Goal: Transaction & Acquisition: Register for event/course

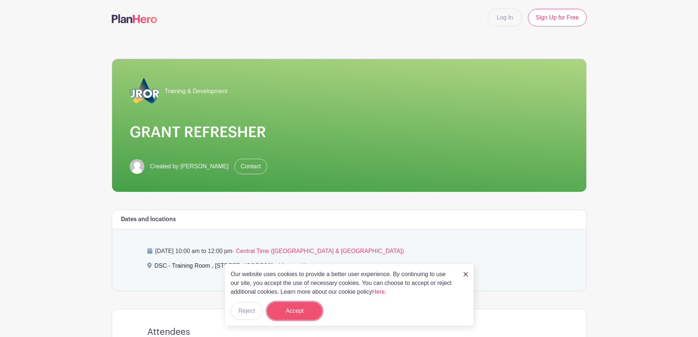
click at [298, 309] on button "Accept" at bounding box center [294, 311] width 55 height 18
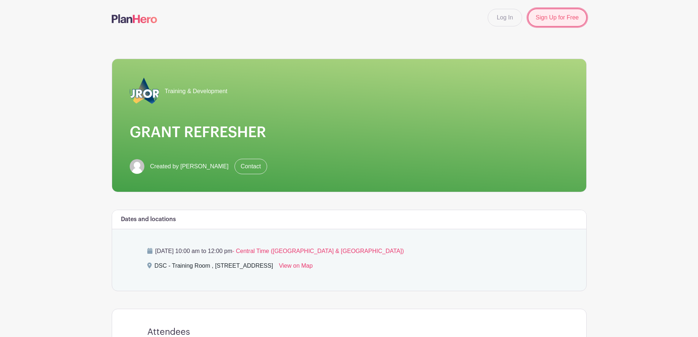
click at [561, 14] on link "Sign Up for Free" at bounding box center [557, 18] width 58 height 18
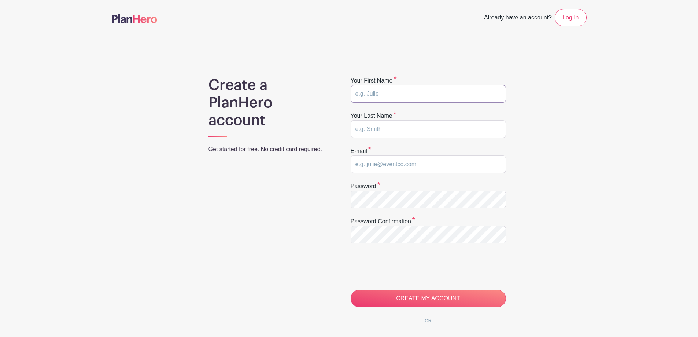
click at [400, 91] on input "text" at bounding box center [428, 94] width 155 height 18
type input "Alessandro"
type input "Minnella"
type input "minnellaa@aurora.il.us"
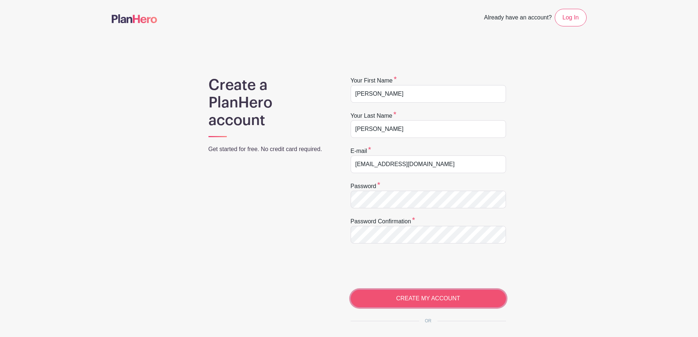
click at [392, 301] on input "CREATE MY ACCOUNT" at bounding box center [428, 299] width 155 height 18
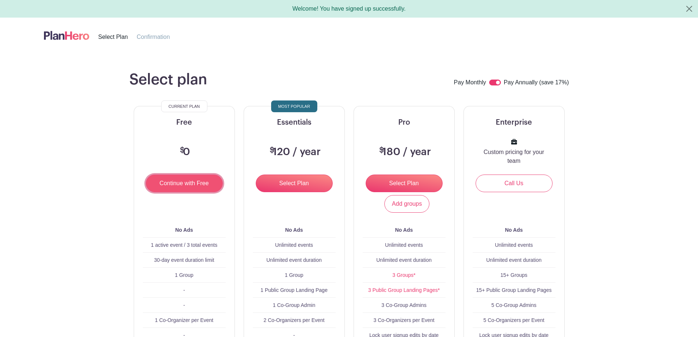
click at [195, 183] on input "Continue with Free" at bounding box center [184, 183] width 77 height 18
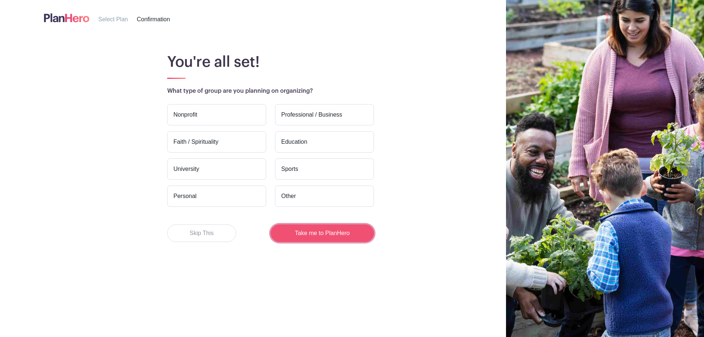
click at [323, 237] on button "Take me to PlanHero" at bounding box center [322, 233] width 103 height 18
click at [148, 19] on span "Confirmation" at bounding box center [153, 19] width 33 height 6
click at [201, 194] on label "Personal" at bounding box center [216, 195] width 99 height 21
click at [0, 0] on input "Personal" at bounding box center [0, 0] width 0 height 0
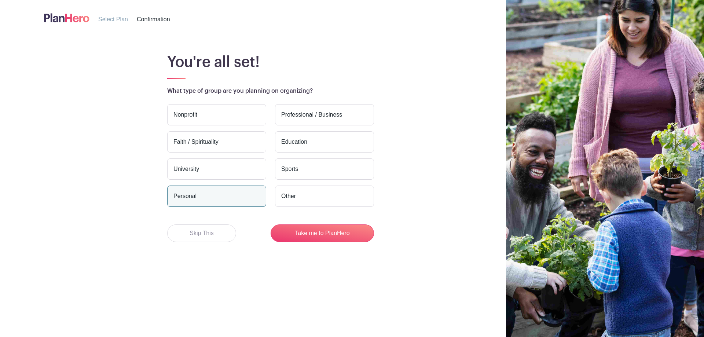
click at [324, 113] on label "Professional / Business" at bounding box center [324, 114] width 99 height 21
click at [0, 0] on input "Professional / Business" at bounding box center [0, 0] width 0 height 0
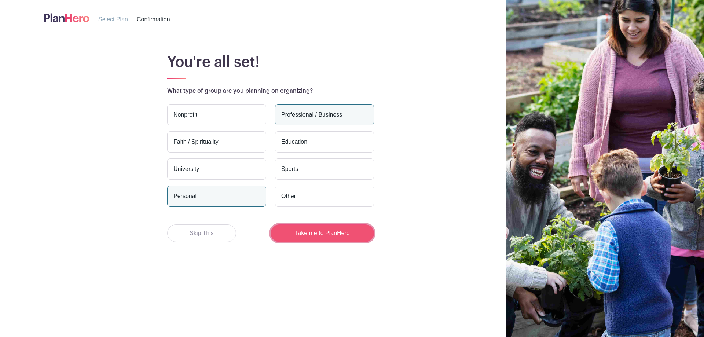
click at [323, 237] on button "Take me to PlanHero" at bounding box center [322, 233] width 103 height 18
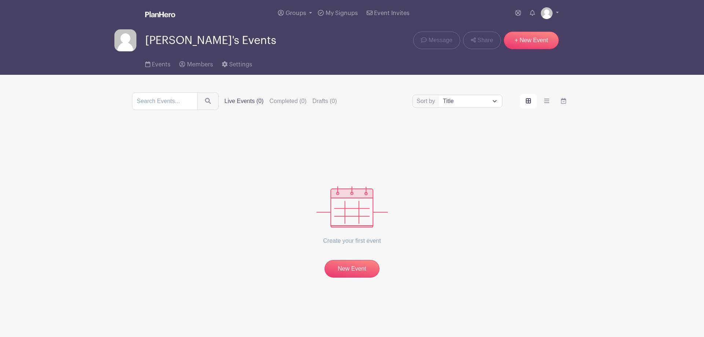
click at [341, 199] on img at bounding box center [351, 206] width 71 height 41
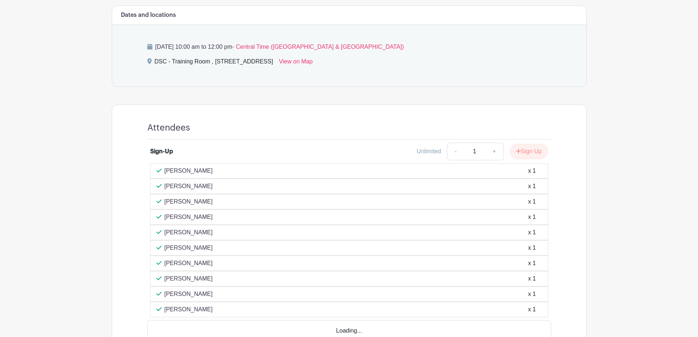
scroll to position [220, 0]
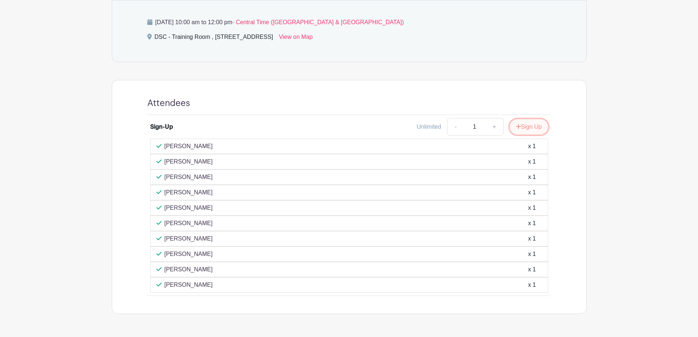
click at [526, 130] on button "Sign Up" at bounding box center [529, 126] width 38 height 15
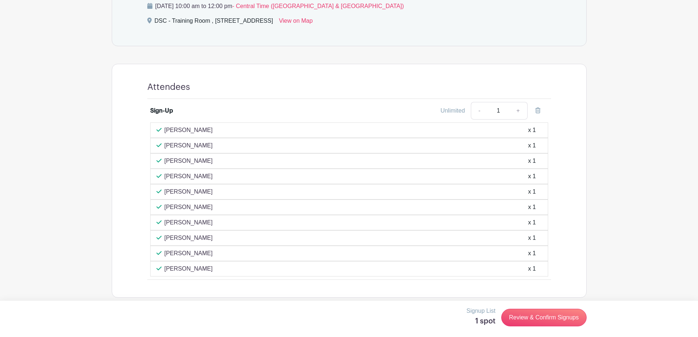
scroll to position [243, 0]
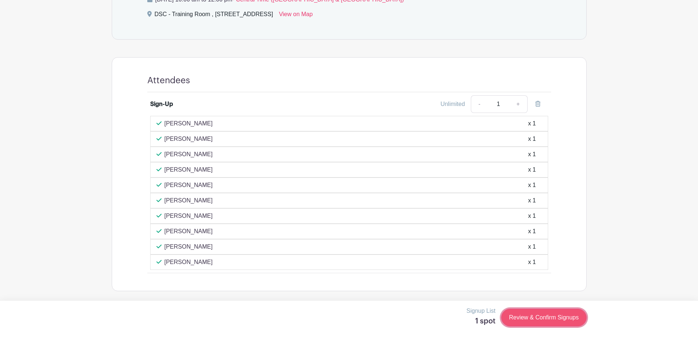
click at [551, 315] on link "Review & Confirm Signups" at bounding box center [543, 318] width 85 height 18
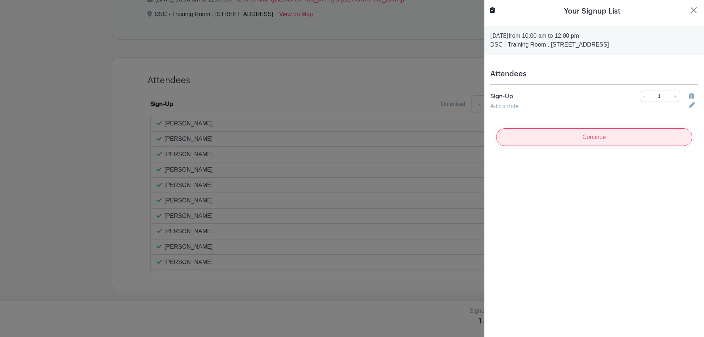
click at [578, 139] on input "Continue" at bounding box center [594, 137] width 196 height 18
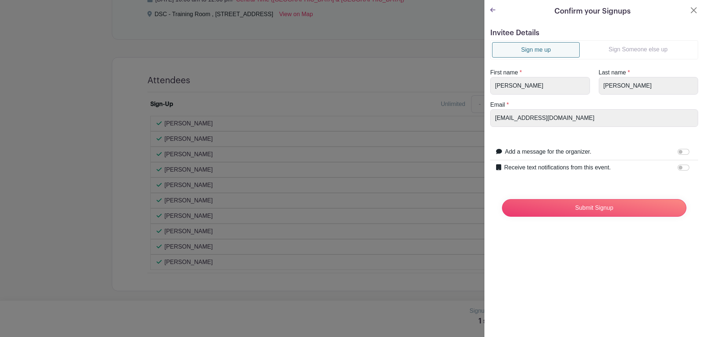
click at [684, 152] on div at bounding box center [684, 151] width 15 height 9
click at [677, 151] on input "Add a message for the organizer." at bounding box center [683, 152] width 12 height 6
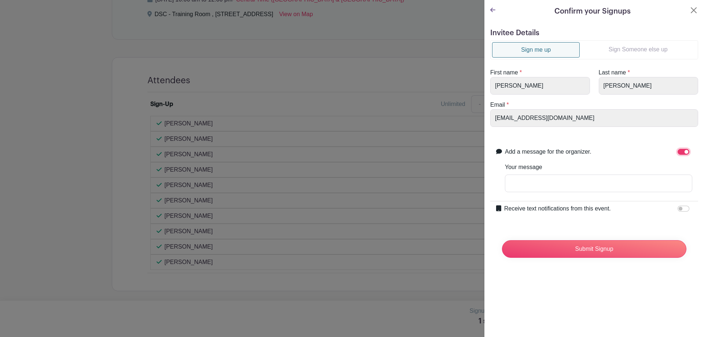
click at [677, 153] on input "Add a message for the organizer." at bounding box center [683, 152] width 12 height 6
checkbox input "false"
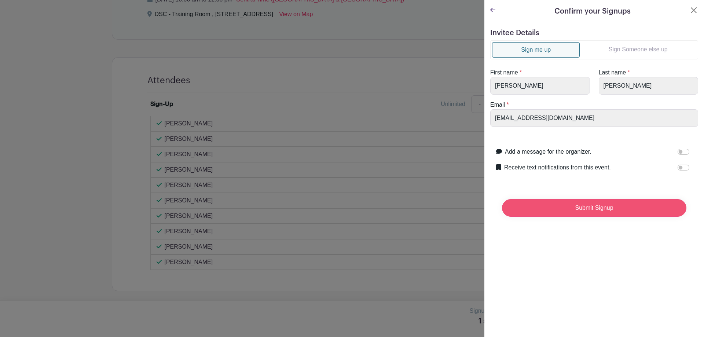
click at [613, 207] on input "Submit Signup" at bounding box center [594, 208] width 184 height 18
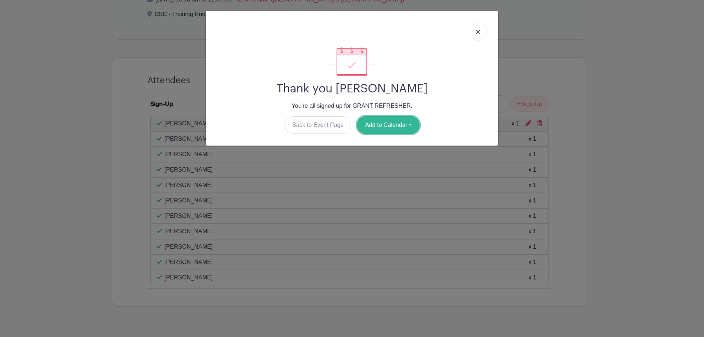
click at [401, 122] on button "Add to Calendar" at bounding box center [388, 125] width 62 height 18
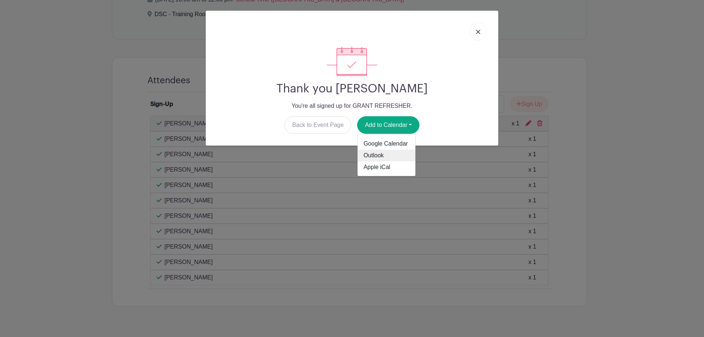
click at [386, 158] on link "Outlook" at bounding box center [386, 156] width 58 height 12
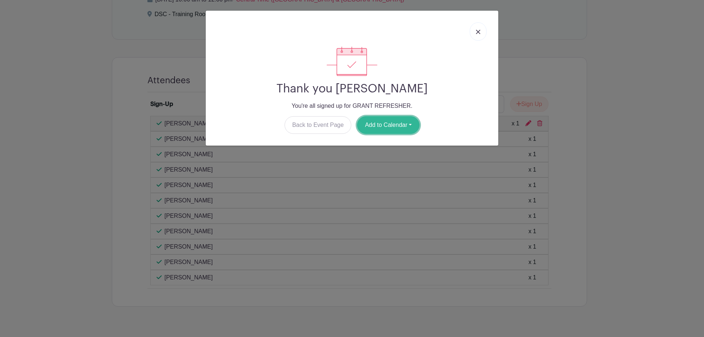
click at [399, 123] on button "Add to Calendar" at bounding box center [388, 125] width 62 height 18
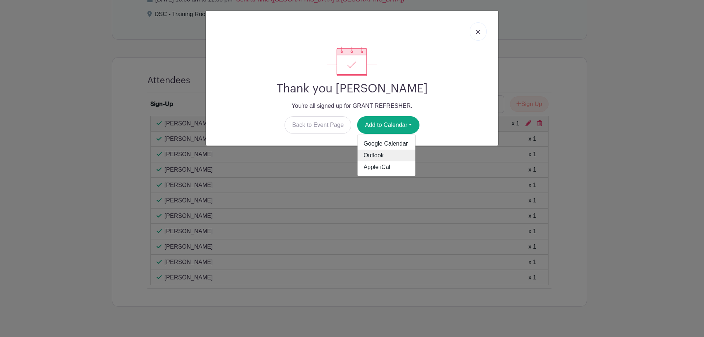
click at [382, 154] on link "Outlook" at bounding box center [386, 156] width 58 height 12
drag, startPoint x: 77, startPoint y: 110, endPoint x: 239, endPoint y: 89, distance: 164.1
click at [80, 111] on div "Thank you [PERSON_NAME] You're all signed up for GRANT REFRESHER. Back to Event…" at bounding box center [352, 168] width 704 height 337
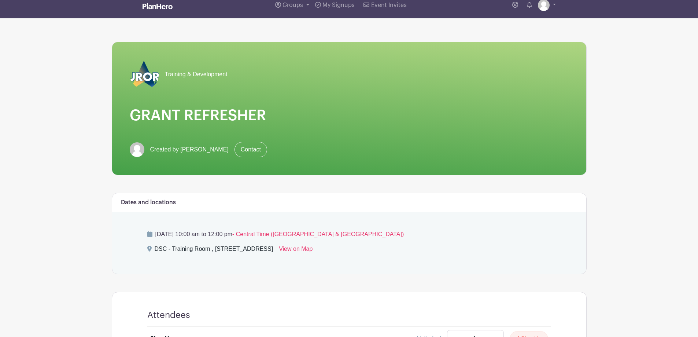
scroll to position [0, 0]
